Goal: Task Accomplishment & Management: Manage account settings

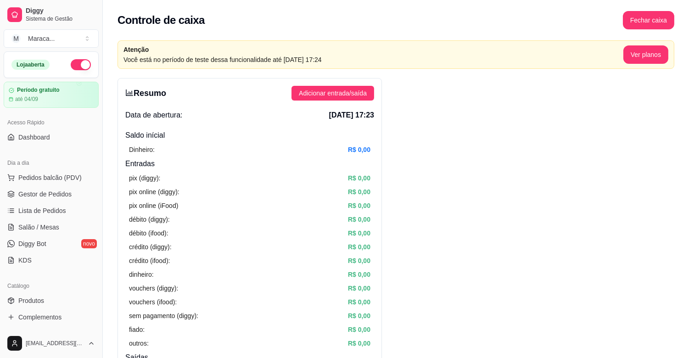
scroll to position [276, 0]
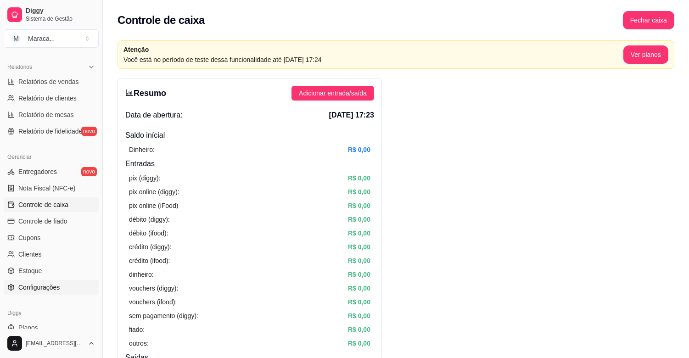
click at [40, 284] on span "Configurações" at bounding box center [38, 287] width 41 height 9
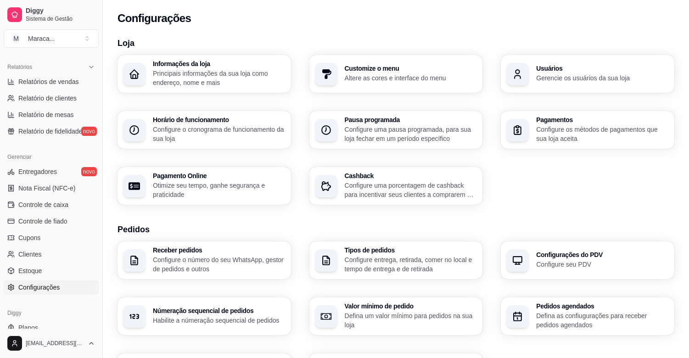
click at [40, 284] on span "Configurações" at bounding box center [38, 287] width 41 height 9
click at [185, 302] on div "Númeração sequencial de pedidos Habilite a númeração sequencial de pedidos" at bounding box center [204, 316] width 168 height 37
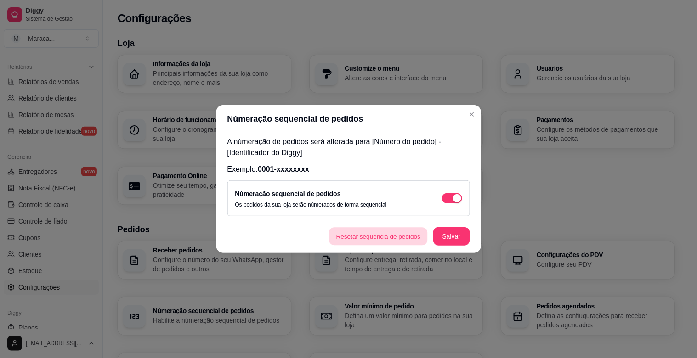
click at [382, 233] on button "Resetar sequência de pedidos" at bounding box center [378, 237] width 99 height 18
click at [453, 237] on button "Salvar" at bounding box center [451, 236] width 37 height 18
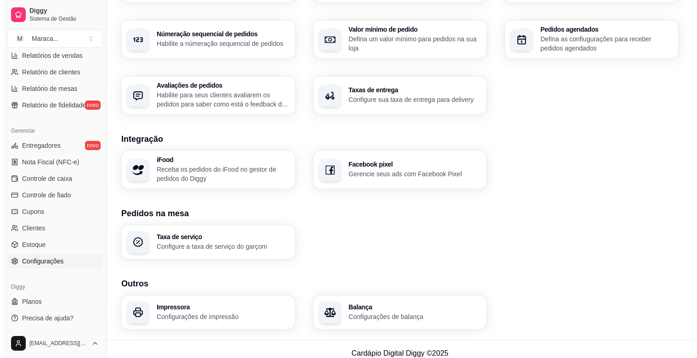
scroll to position [285, 0]
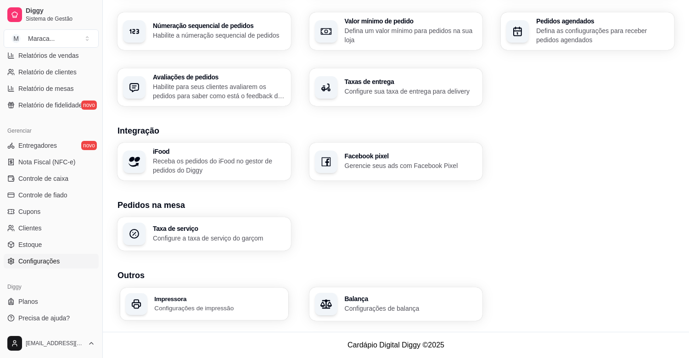
click at [167, 304] on p "Configurações de impressão" at bounding box center [218, 308] width 129 height 9
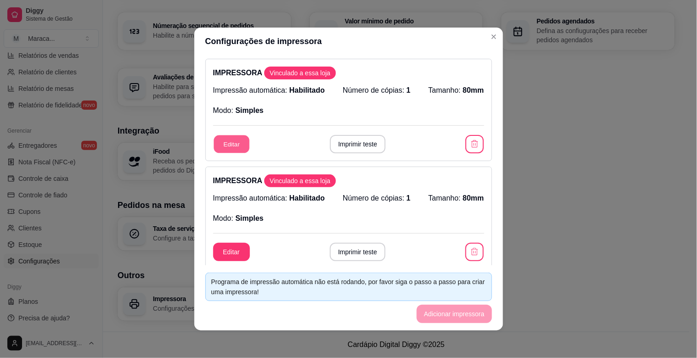
click at [235, 145] on button "Editar" at bounding box center [232, 144] width 36 height 18
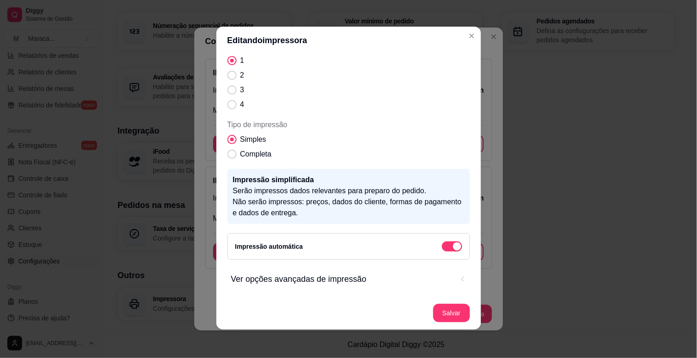
scroll to position [2, 0]
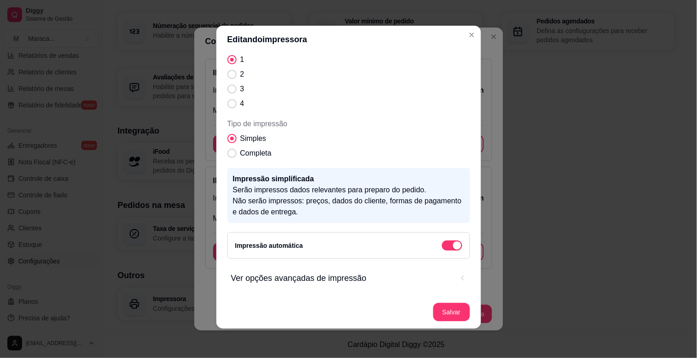
click at [333, 280] on span "Ver opções avançadas de impressão" at bounding box center [342, 278] width 222 height 13
select select "68926a06aa8e93d1c79308a7"
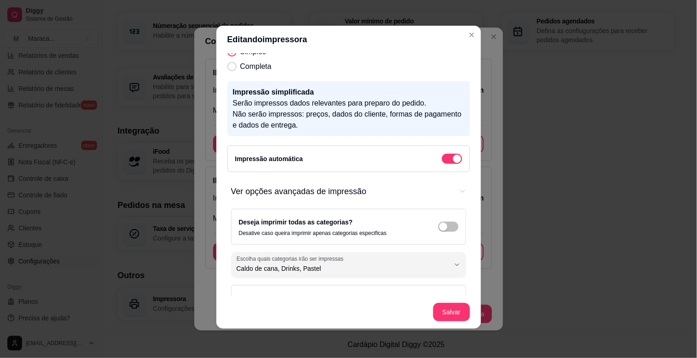
scroll to position [189, 0]
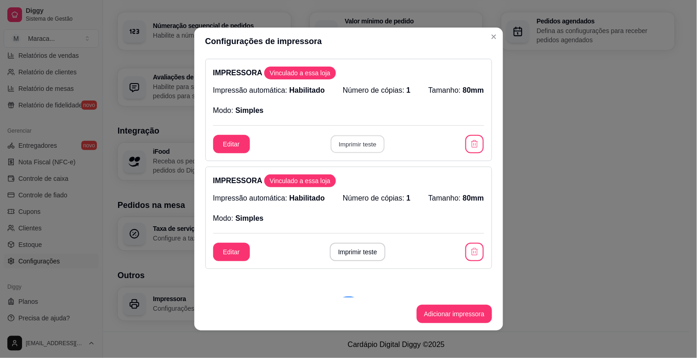
click at [365, 150] on button "Imprimir teste" at bounding box center [358, 144] width 54 height 18
click at [347, 256] on button "Imprimir teste" at bounding box center [358, 252] width 54 height 18
click at [431, 306] on button "Adicionar impressora" at bounding box center [453, 314] width 73 height 18
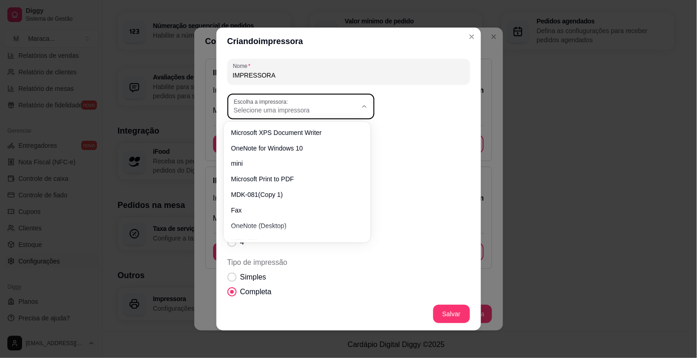
click at [354, 113] on button "Escolha a impressora: Selecione uma impressora" at bounding box center [300, 107] width 147 height 26
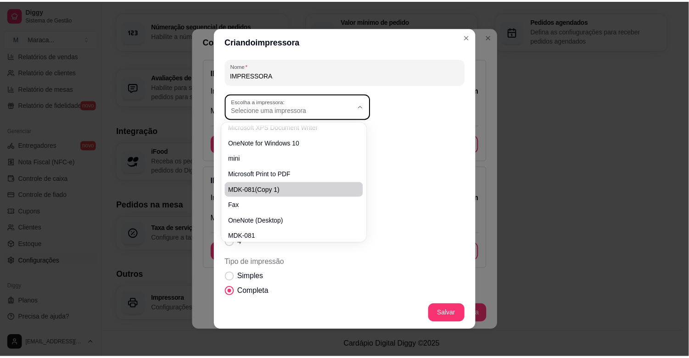
scroll to position [10, 0]
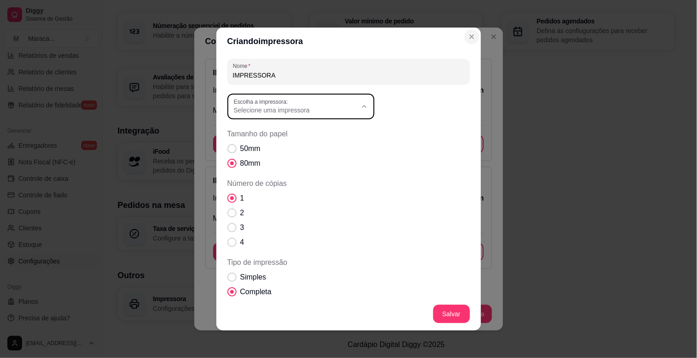
click at [468, 30] on button "Close" at bounding box center [471, 36] width 15 height 15
